Goal: Task Accomplishment & Management: Use online tool/utility

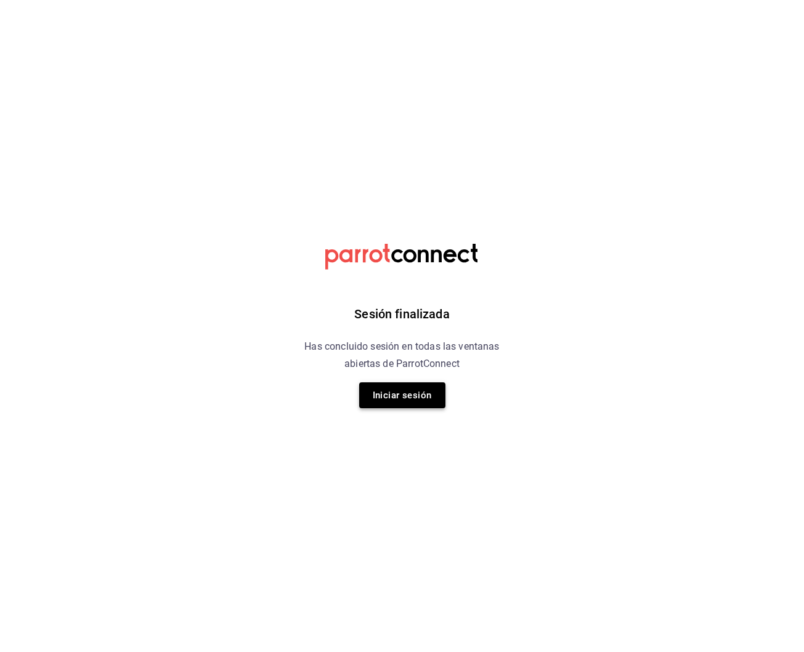
click at [402, 395] on button "Iniciar sesión" at bounding box center [402, 395] width 86 height 26
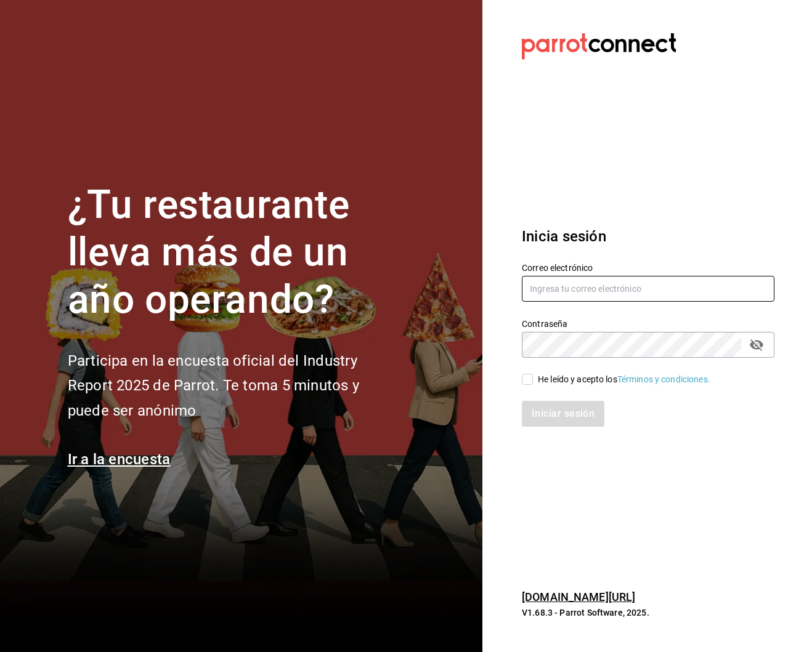
type input "robertagglz@gmail.com"
click at [529, 380] on input "He leído y acepto los Términos y condiciones." at bounding box center [527, 379] width 11 height 11
checkbox input "true"
click at [551, 406] on button "Iniciar sesión" at bounding box center [564, 414] width 84 height 26
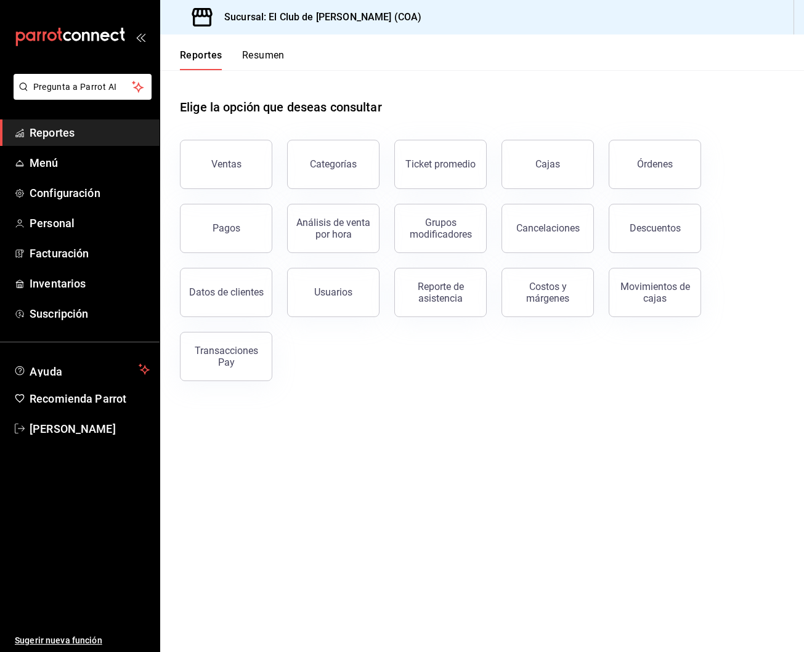
click at [253, 55] on button "Resumen" at bounding box center [263, 59] width 42 height 21
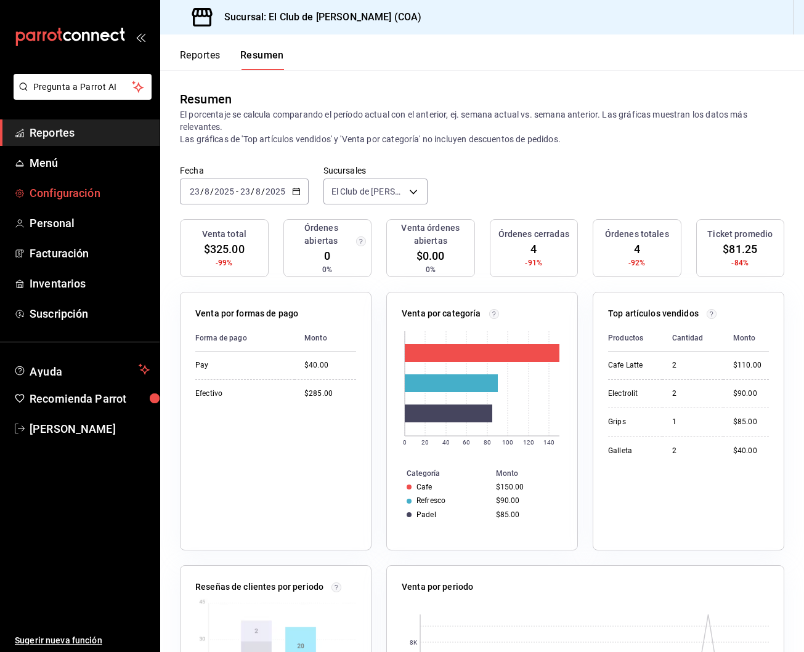
click at [103, 195] on span "Configuración" at bounding box center [90, 193] width 120 height 17
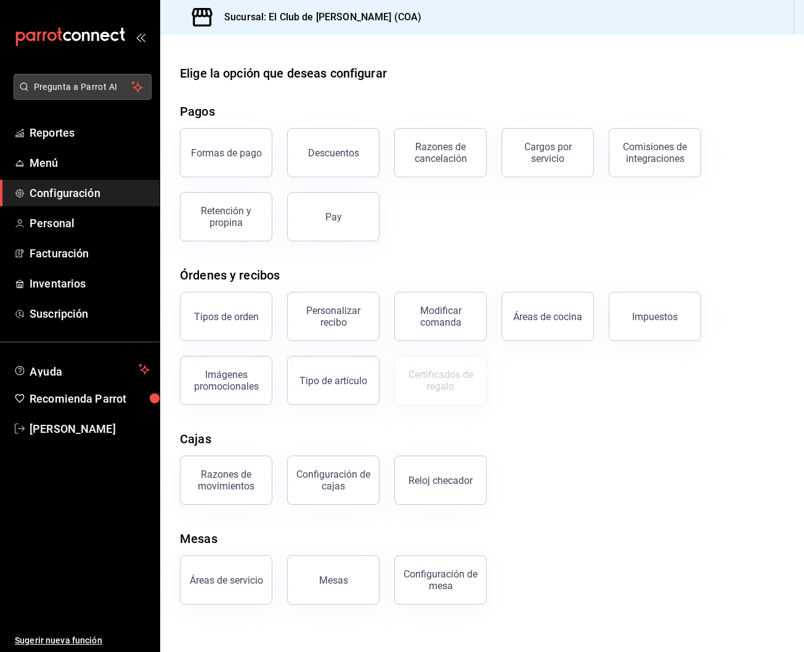
click at [78, 89] on span "Pregunta a Parrot AI" at bounding box center [83, 87] width 98 height 13
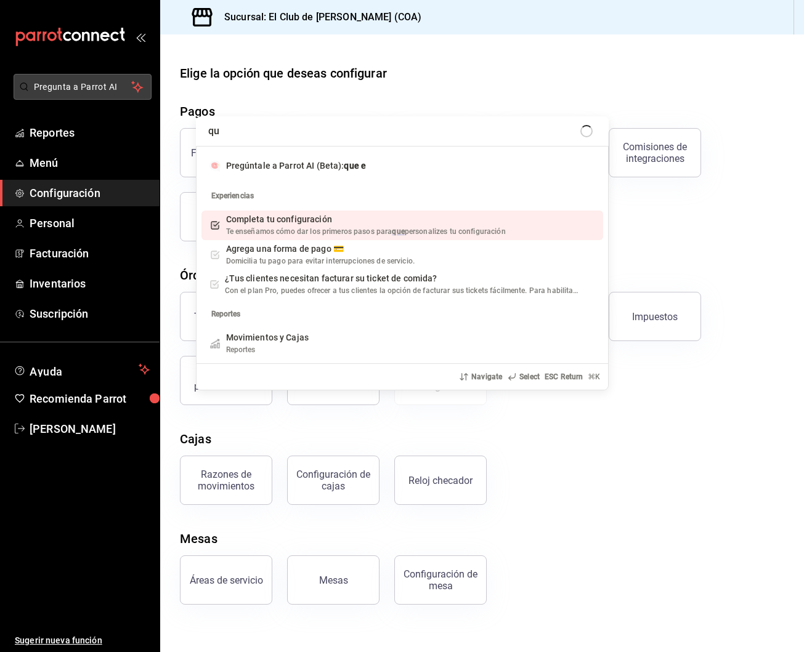
type input "q"
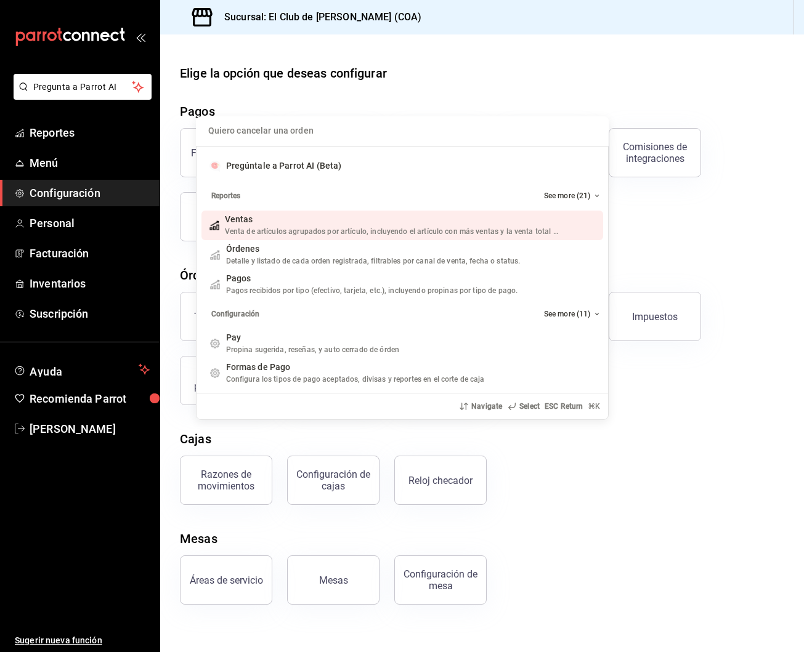
click at [41, 375] on div "Quiero cancelar una orden Pregúntale a Parrot AI (Beta) Reportes See more (21) …" at bounding box center [402, 326] width 804 height 652
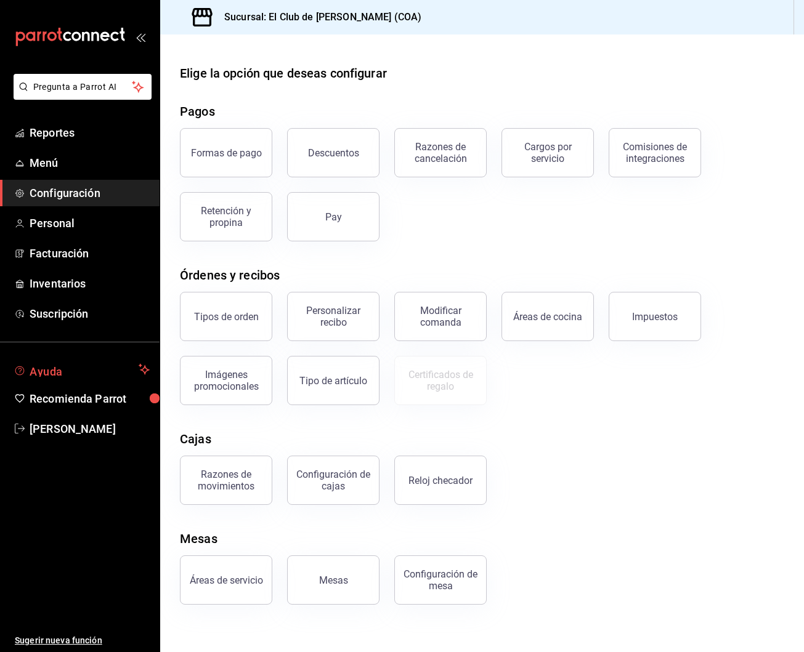
click at [41, 373] on span "Ayuda" at bounding box center [82, 369] width 104 height 15
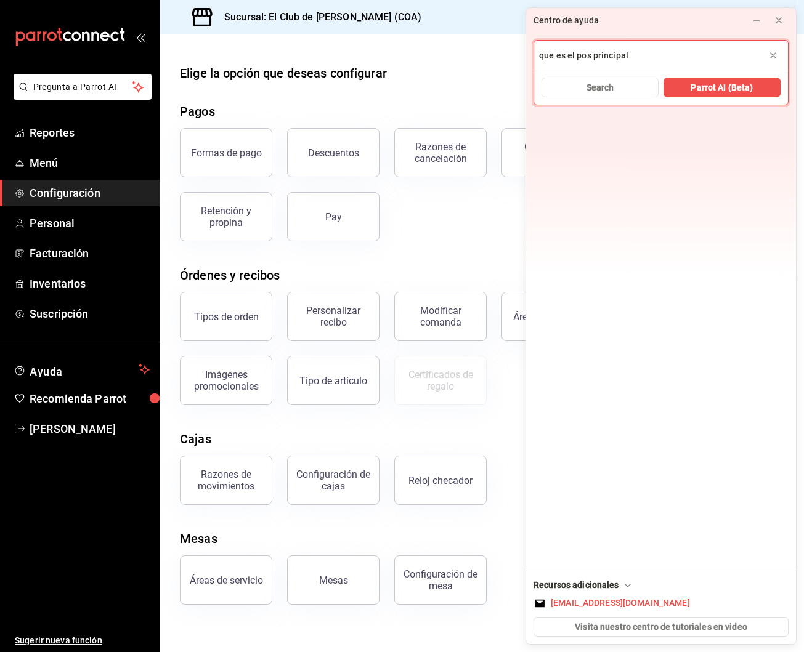
type input "que es el pos principal"
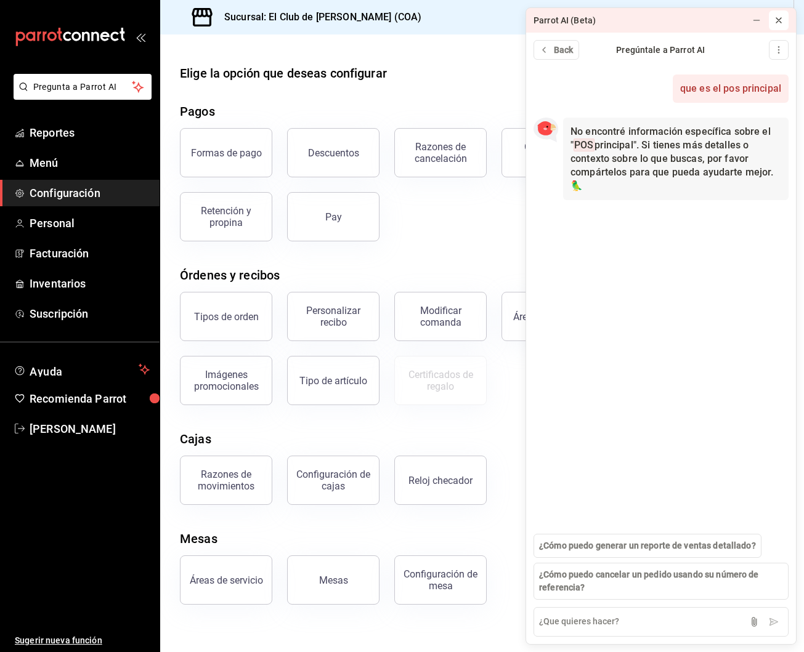
click at [780, 19] on icon at bounding box center [779, 20] width 10 height 10
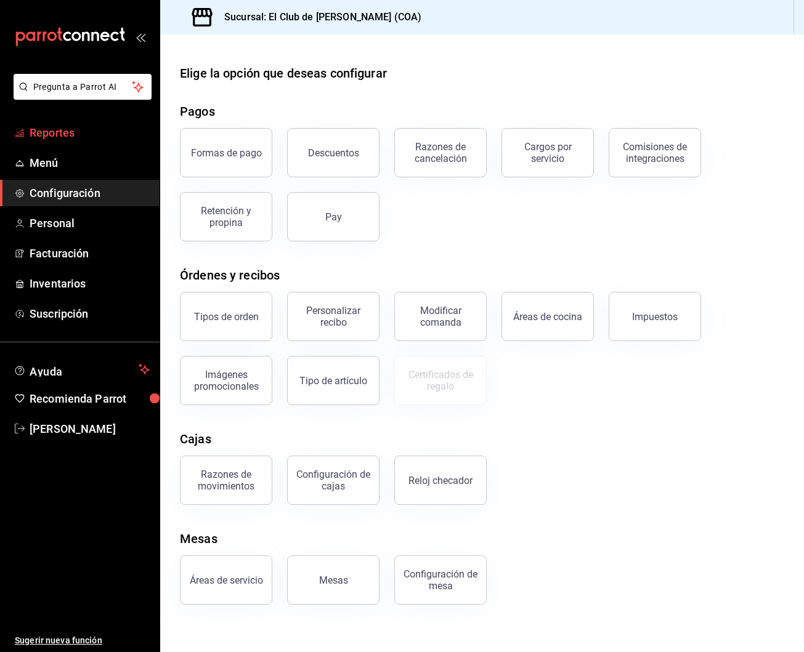
click at [62, 136] on span "Reportes" at bounding box center [90, 132] width 120 height 17
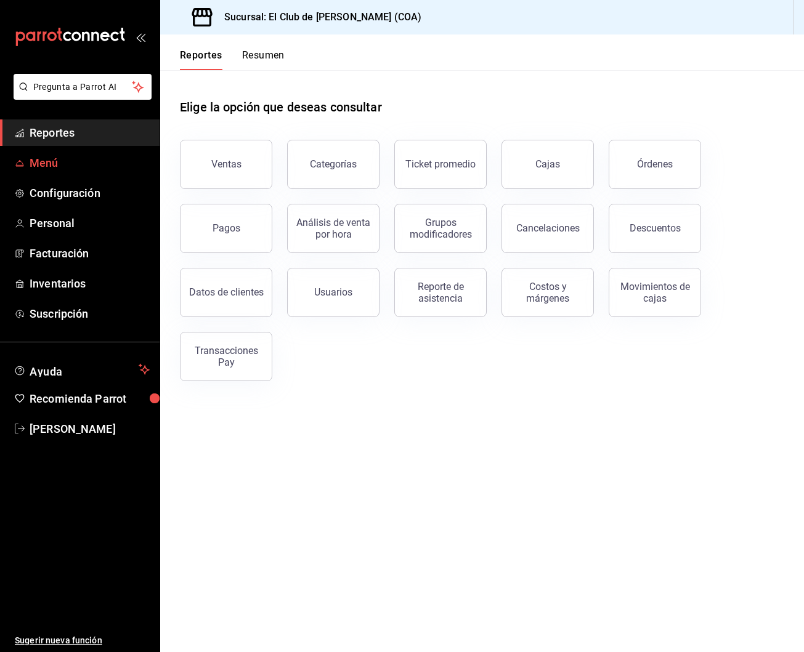
click at [95, 156] on span "Menú" at bounding box center [90, 163] width 120 height 17
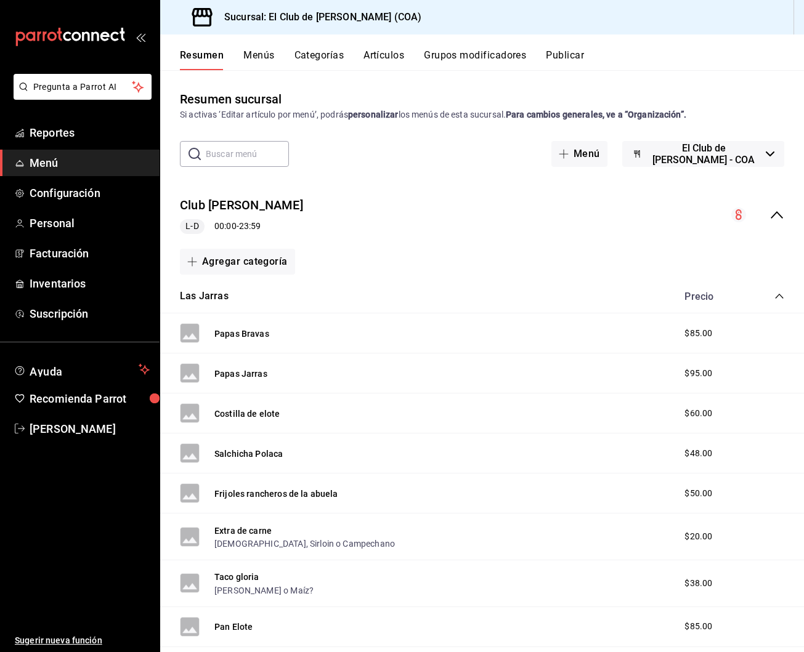
click at [548, 52] on button "Publicar" at bounding box center [565, 59] width 38 height 21
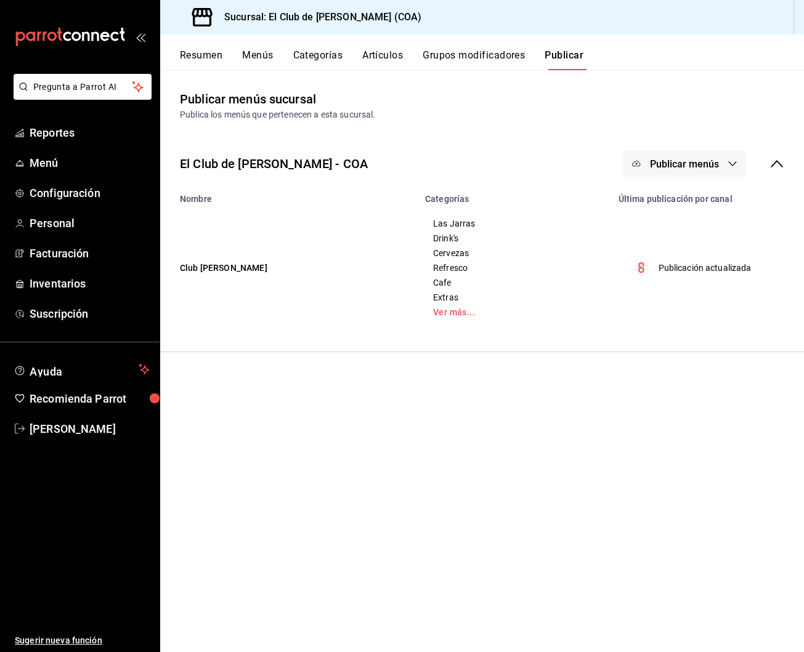
click at [681, 158] on span "Publicar menús" at bounding box center [684, 164] width 69 height 12
click at [668, 197] on div at bounding box center [655, 204] width 34 height 20
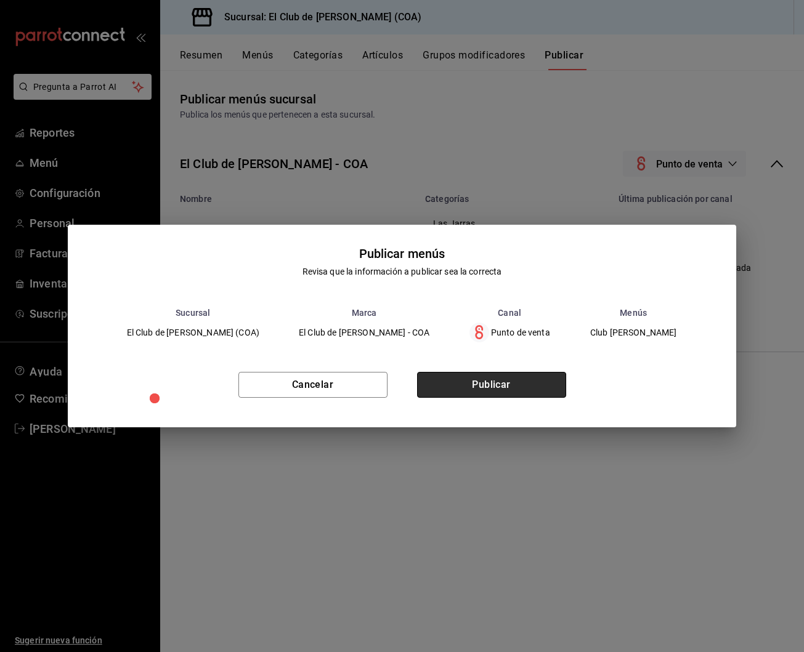
click at [538, 382] on button "Publicar" at bounding box center [491, 385] width 149 height 26
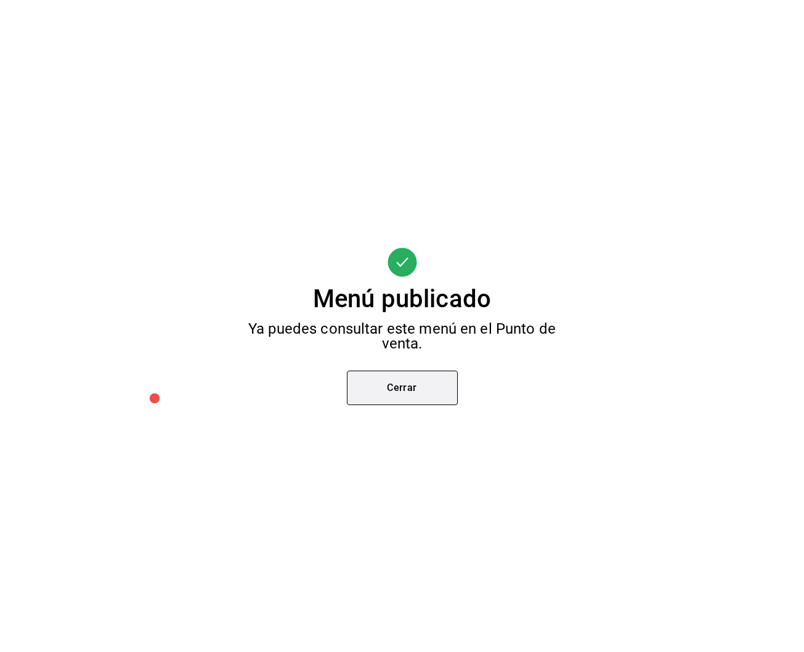
click at [437, 390] on button "Cerrar" at bounding box center [402, 388] width 111 height 34
